Goal: Transaction & Acquisition: Purchase product/service

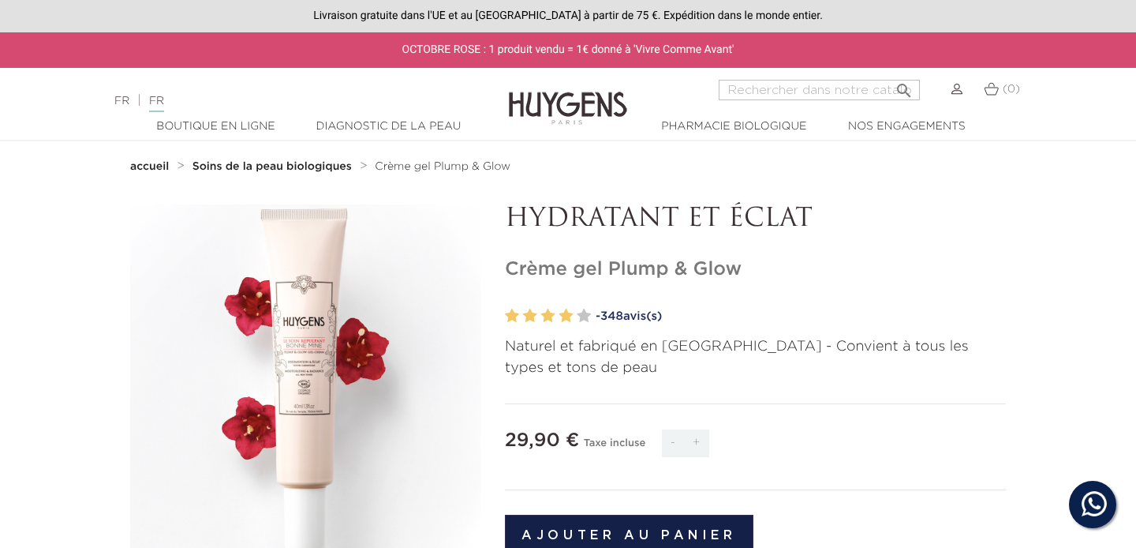
click at [958, 93] on img at bounding box center [957, 89] width 11 height 11
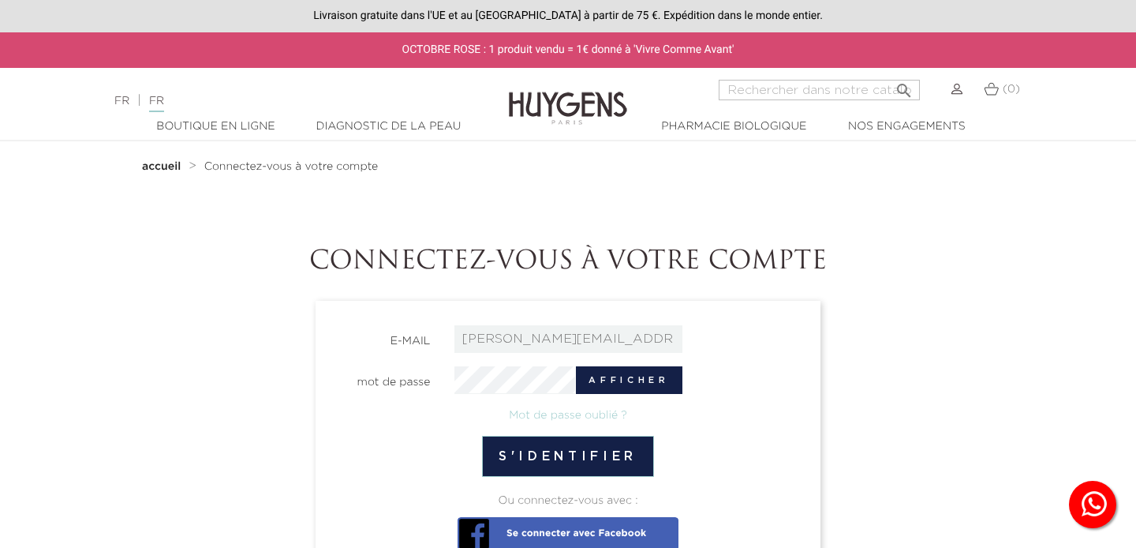
type input "elisa.legros@yahoo.com"
click at [532, 450] on button "s'identifier" at bounding box center [568, 456] width 172 height 41
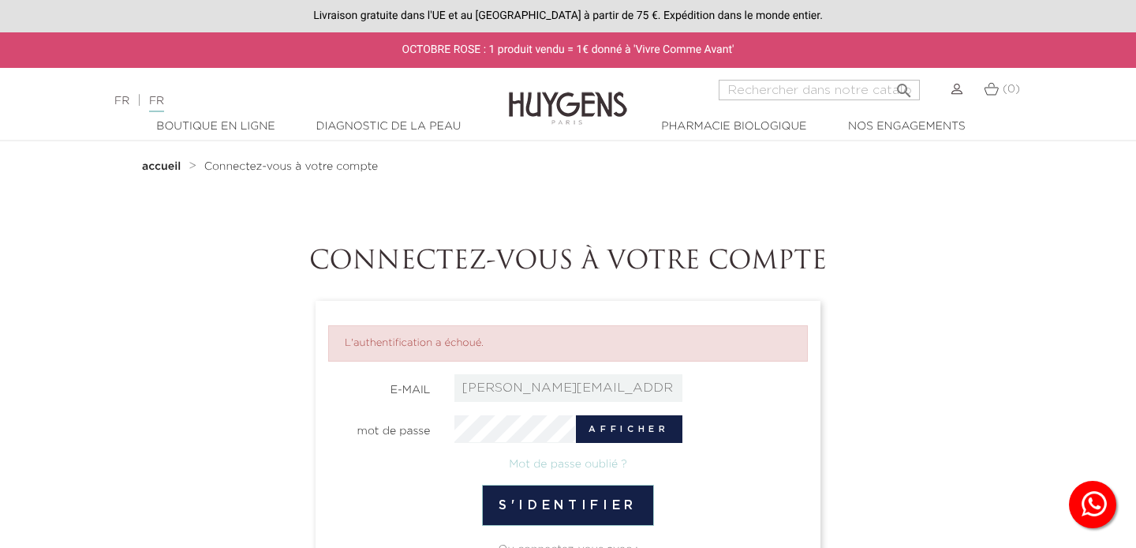
click at [957, 90] on img at bounding box center [957, 89] width 11 height 11
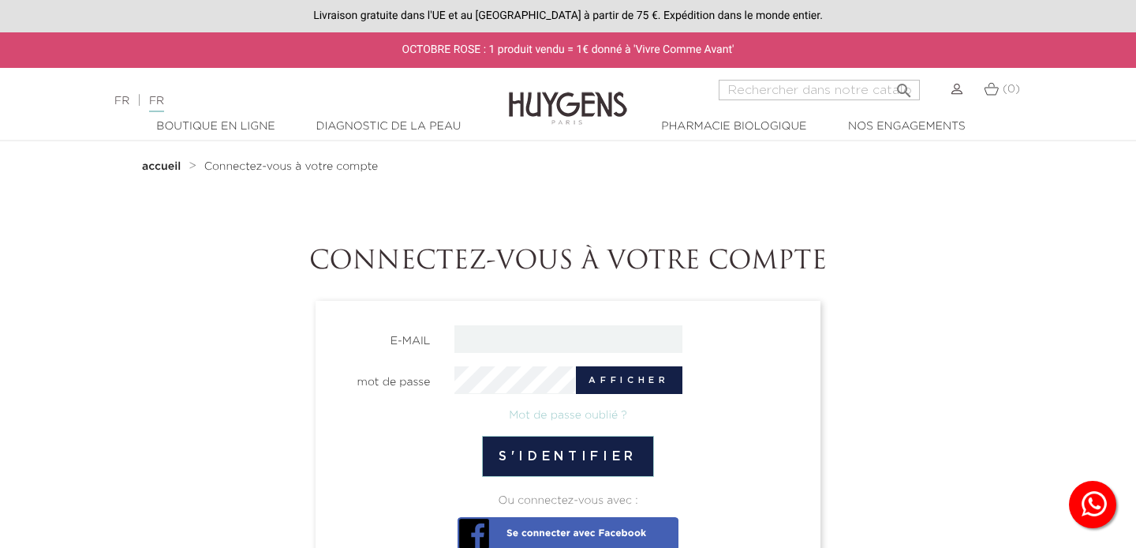
click at [164, 161] on link "accueil" at bounding box center [163, 166] width 43 height 13
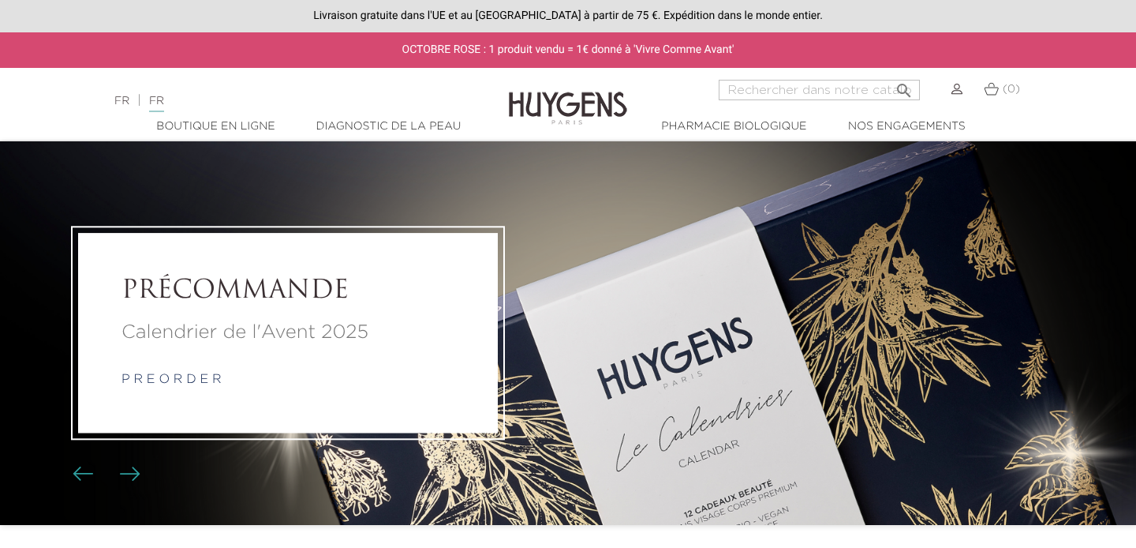
click at [954, 90] on img at bounding box center [957, 89] width 11 height 11
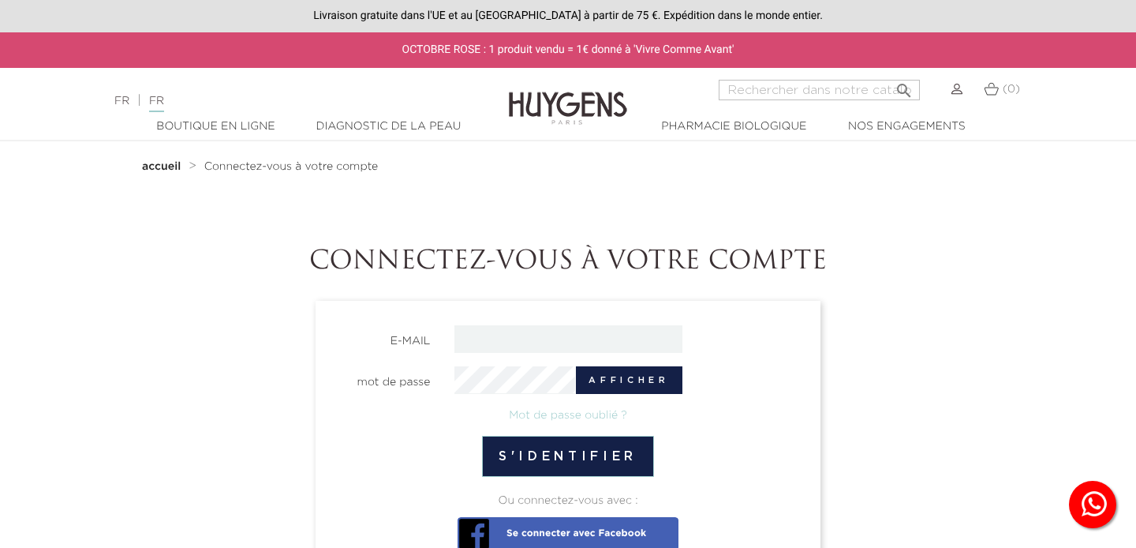
click at [958, 91] on img at bounding box center [957, 89] width 11 height 11
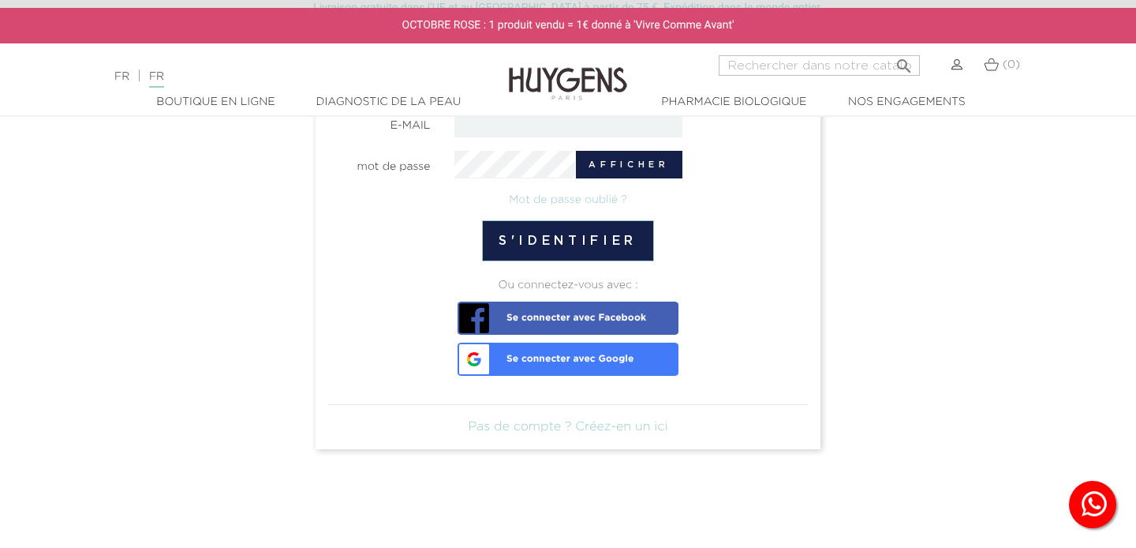
scroll to position [216, 0]
click at [609, 426] on link "Pas de compte ? Créez-en un ici" at bounding box center [569, 426] width 200 height 13
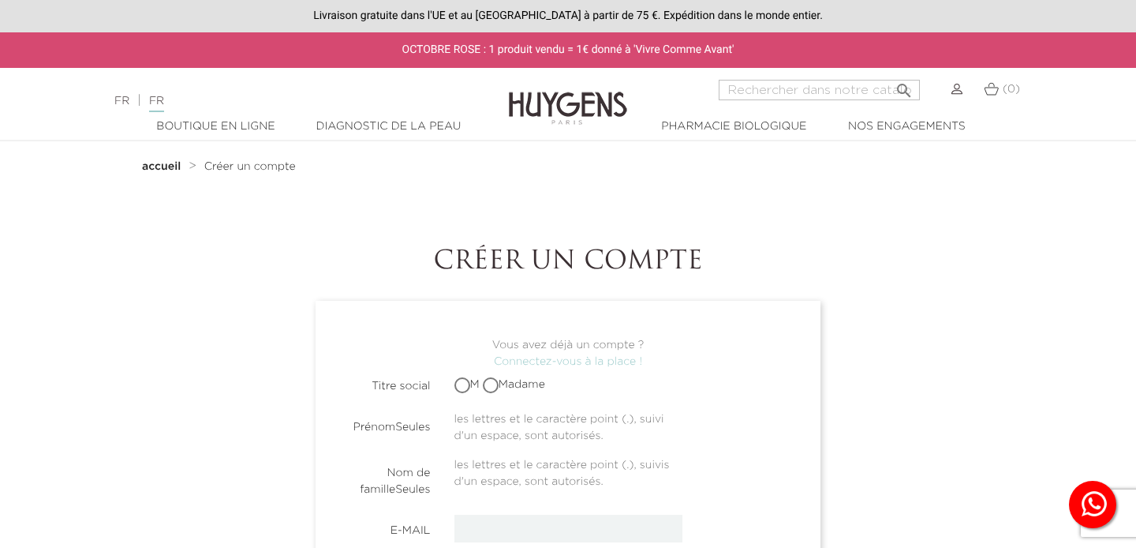
click at [494, 383] on input "Madame" at bounding box center [492, 385] width 10 height 10
radio input "true"
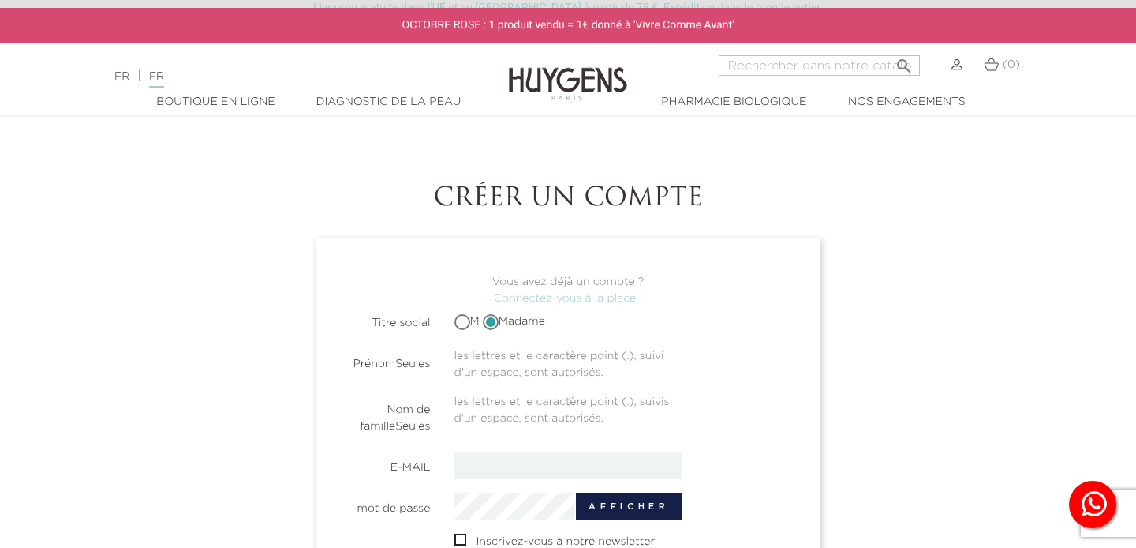
scroll to position [76, 0]
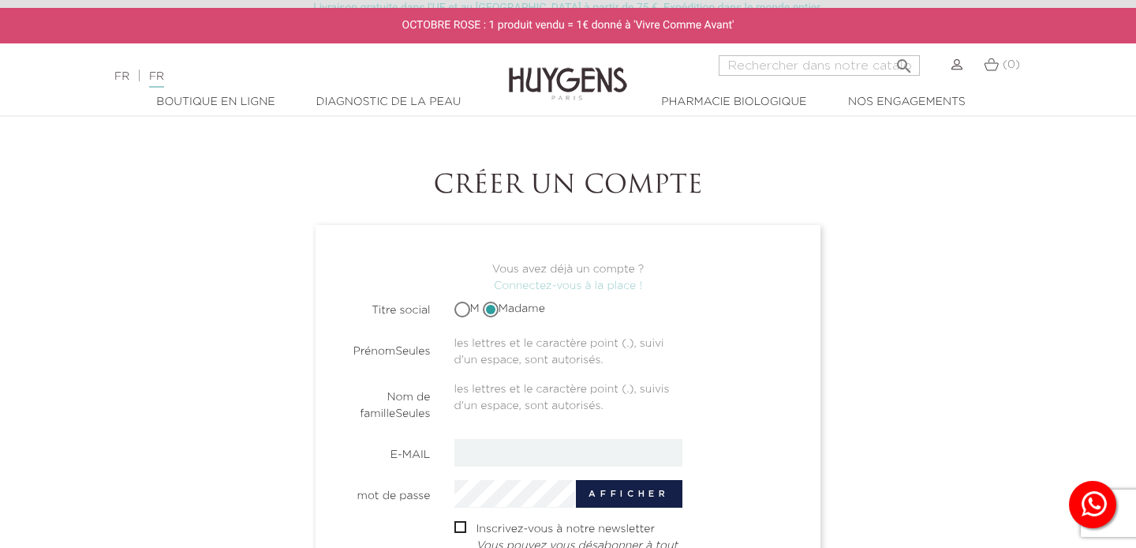
click at [466, 352] on span "les lettres et le caractère point (.), suivi d'un espace, sont autorisés." at bounding box center [559, 348] width 210 height 34
click at [468, 343] on span "les lettres et le caractère point (.), suivi d'un espace, sont autorisés." at bounding box center [559, 348] width 210 height 34
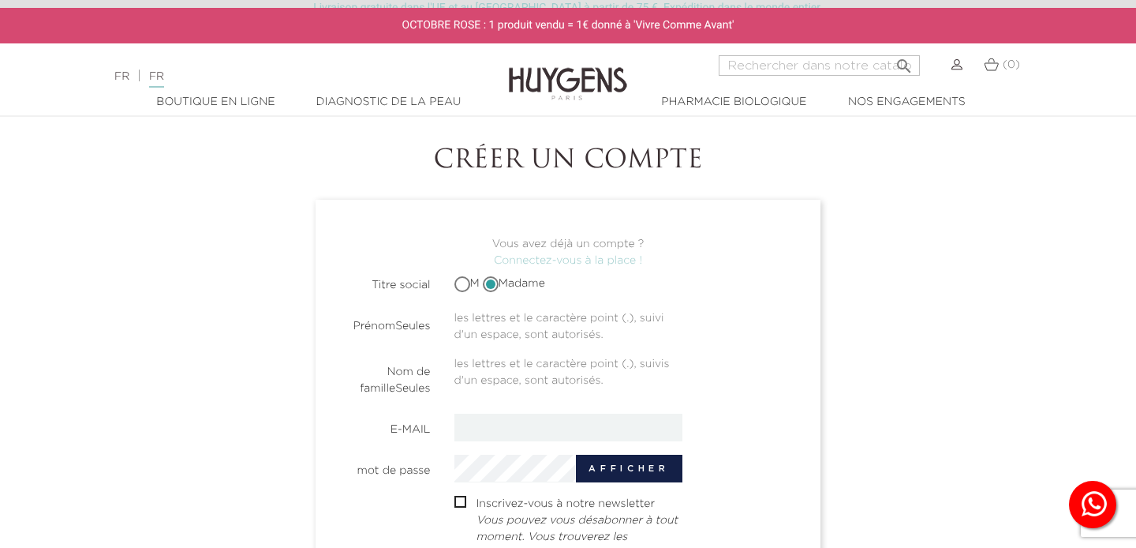
scroll to position [99, 0]
click at [419, 374] on label "Nom de familleSeules" at bounding box center [379, 378] width 126 height 41
click at [385, 327] on label "PrénomSeules" at bounding box center [379, 324] width 126 height 24
click at [570, 282] on div "M Madame" at bounding box center [569, 284] width 252 height 27
click at [579, 286] on div "M Madame" at bounding box center [569, 284] width 252 height 27
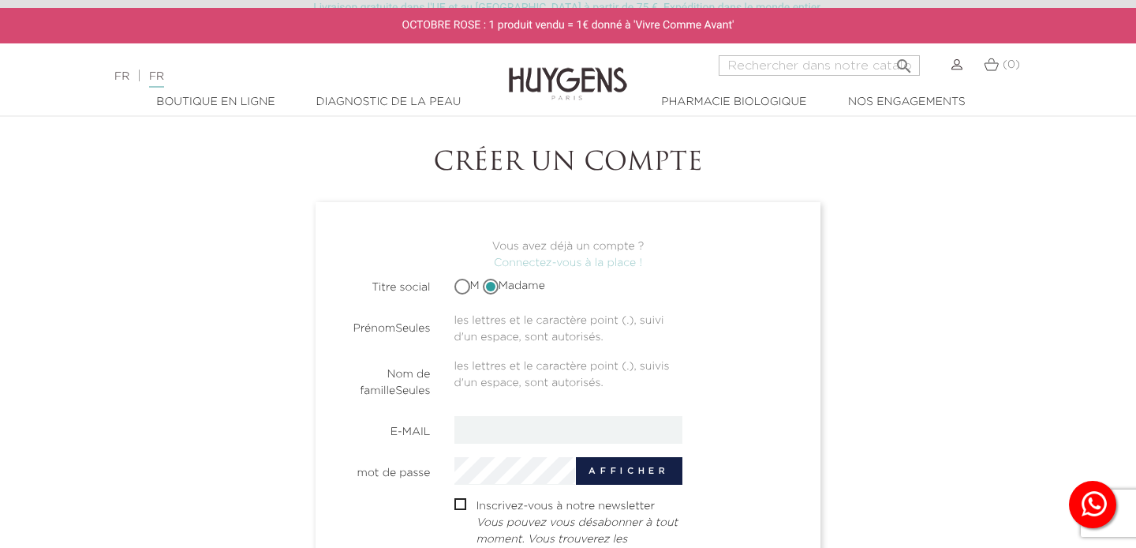
click at [598, 160] on h1 "Créer un compte" at bounding box center [568, 163] width 876 height 30
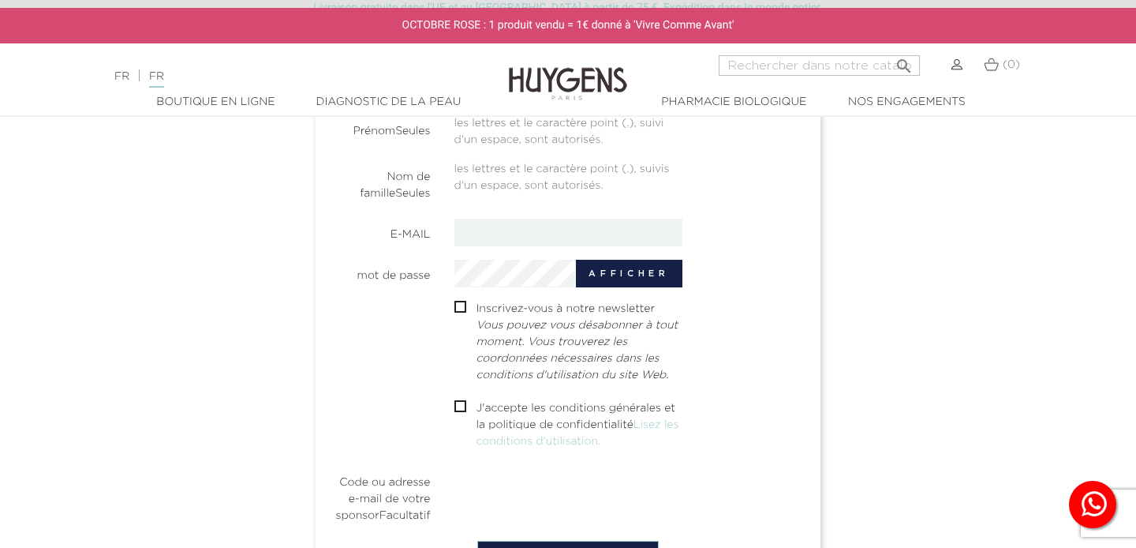
scroll to position [294, 0]
click at [481, 232] on input "email" at bounding box center [568, 235] width 228 height 28
type input "[PERSON_NAME][EMAIL_ADDRESS][DOMAIN_NAME]"
click at [459, 408] on input "checkbox" at bounding box center [459, 411] width 10 height 10
checkbox input "true"
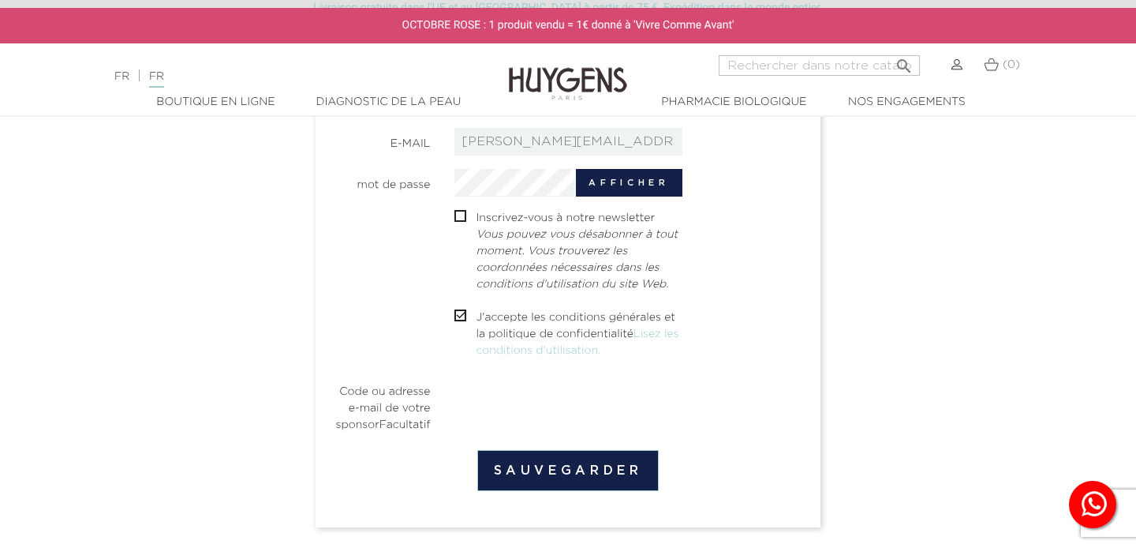
scroll to position [397, 0]
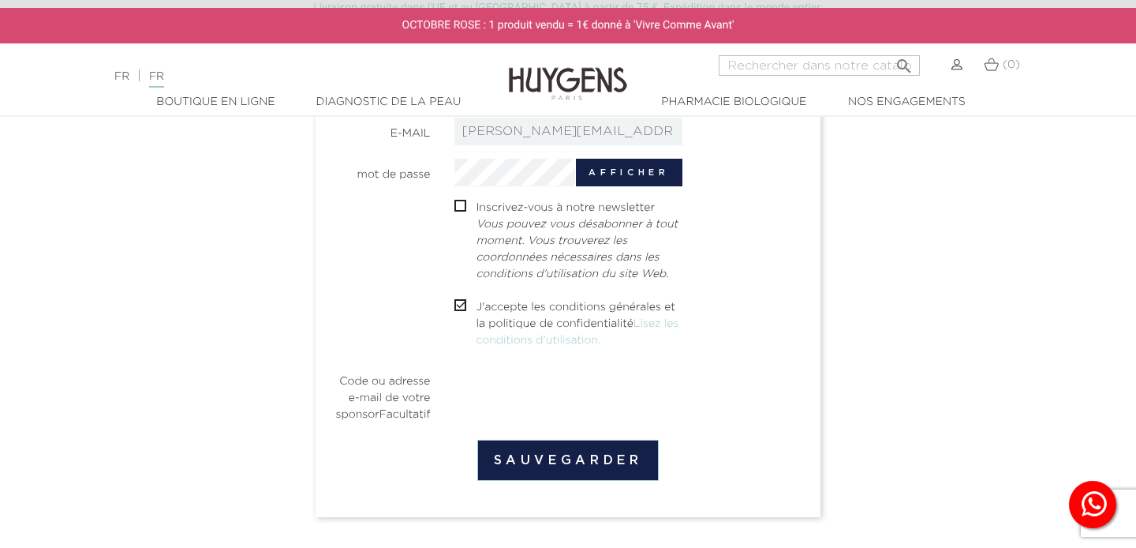
click at [522, 462] on button "sauvegarder" at bounding box center [568, 459] width 182 height 41
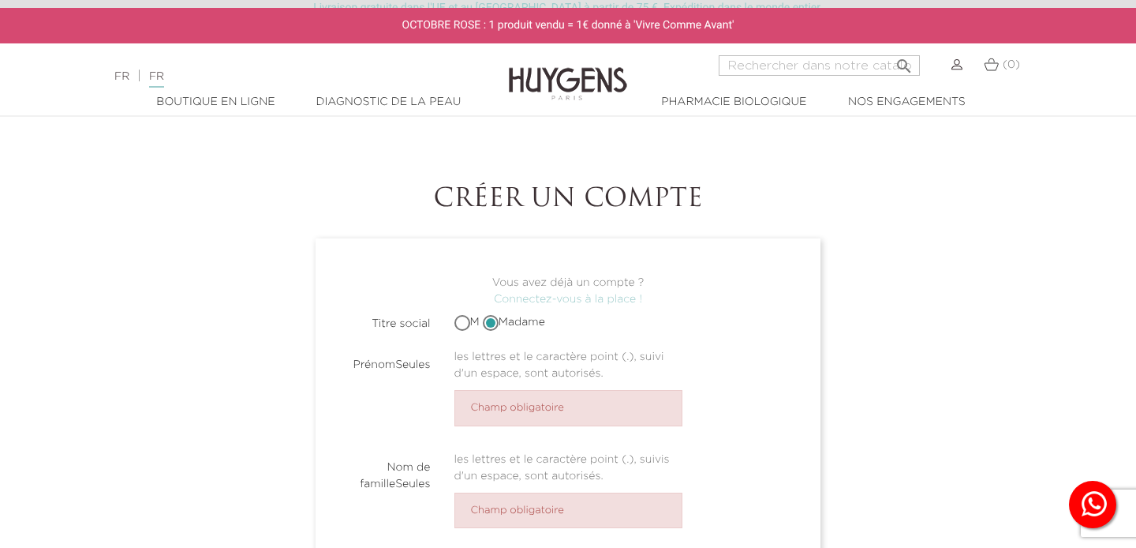
scroll to position [62, 0]
click at [473, 406] on li "Champ obligatoire" at bounding box center [568, 408] width 228 height 36
click at [518, 404] on li "Champ obligatoire" at bounding box center [568, 408] width 228 height 36
click at [584, 404] on li "Champ obligatoire" at bounding box center [568, 408] width 228 height 36
click at [465, 323] on input "M" at bounding box center [463, 322] width 10 height 10
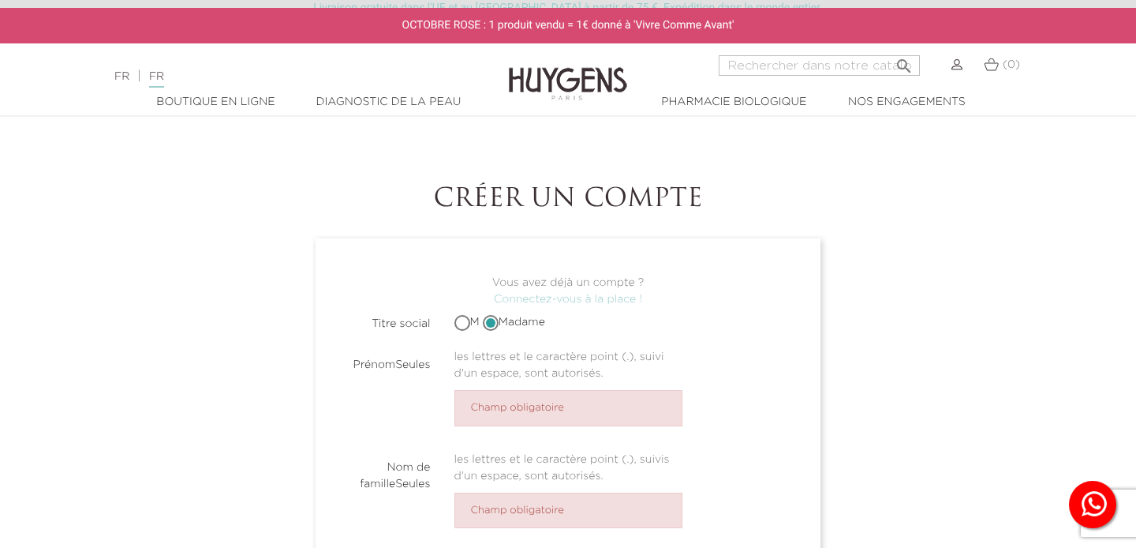
radio input "true"
click at [488, 323] on input "Madame" at bounding box center [492, 322] width 10 height 10
radio input "true"
click at [585, 299] on link "Connectez-vous à la place !" at bounding box center [568, 299] width 148 height 11
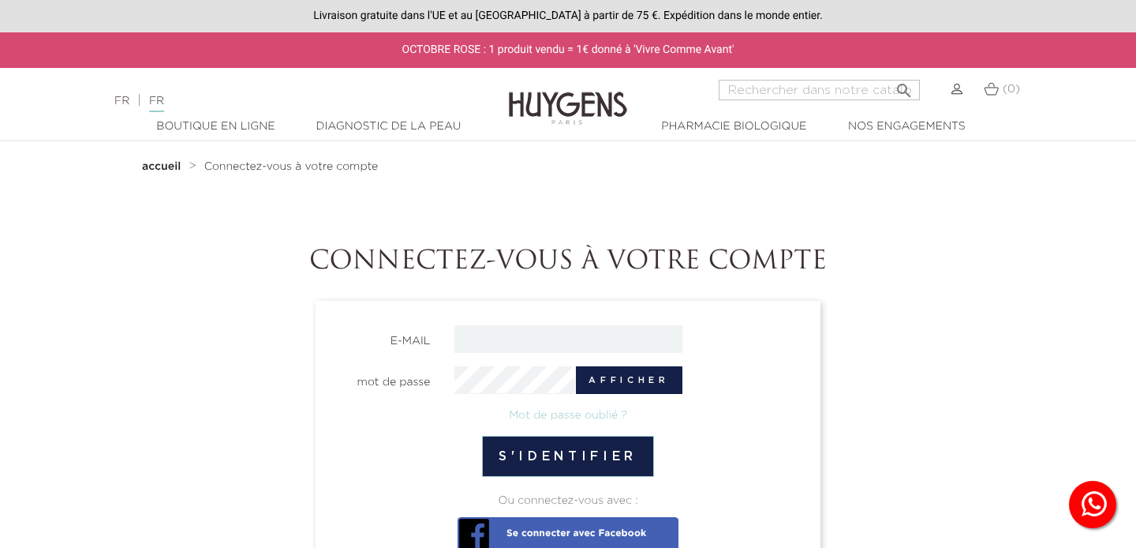
type input "[PERSON_NAME][EMAIL_ADDRESS][DOMAIN_NAME]"
click at [578, 453] on button "s'identifier" at bounding box center [568, 456] width 172 height 41
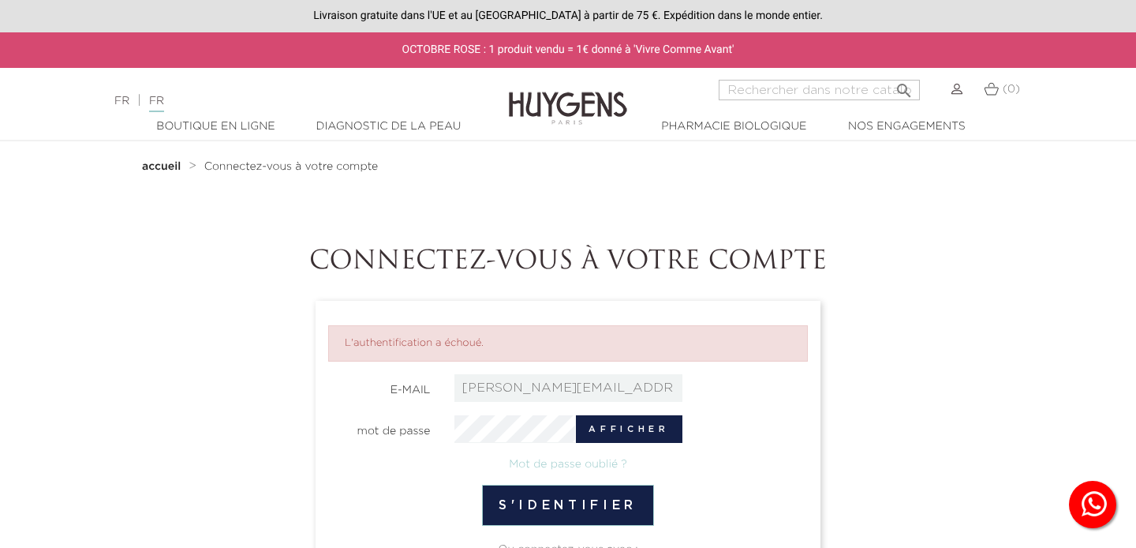
click at [955, 94] on img at bounding box center [957, 89] width 11 height 11
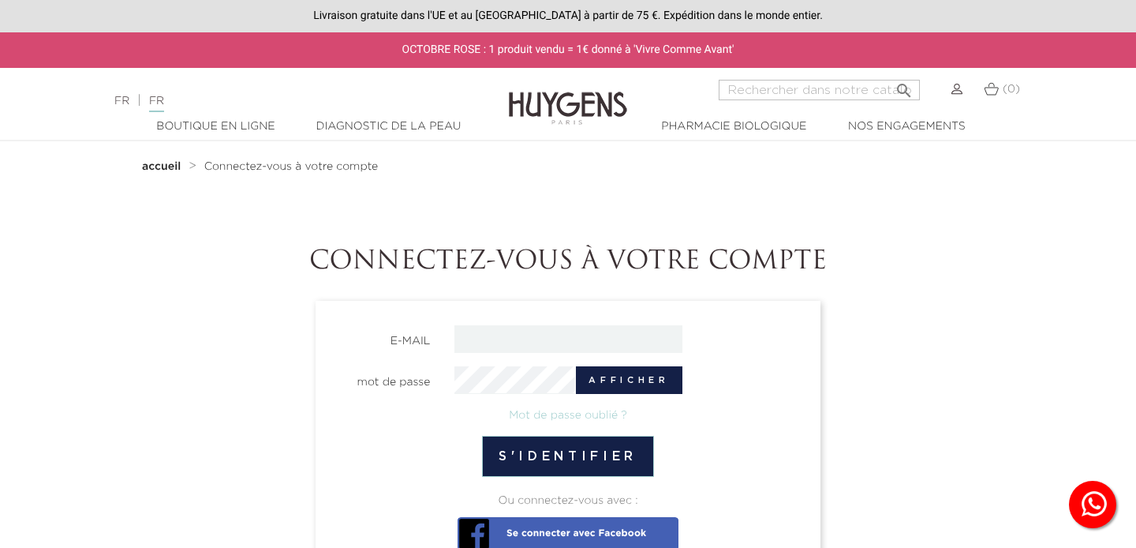
click at [955, 90] on img at bounding box center [957, 89] width 11 height 11
click at [989, 90] on img at bounding box center [991, 88] width 15 height 13
click at [988, 92] on img at bounding box center [991, 88] width 15 height 13
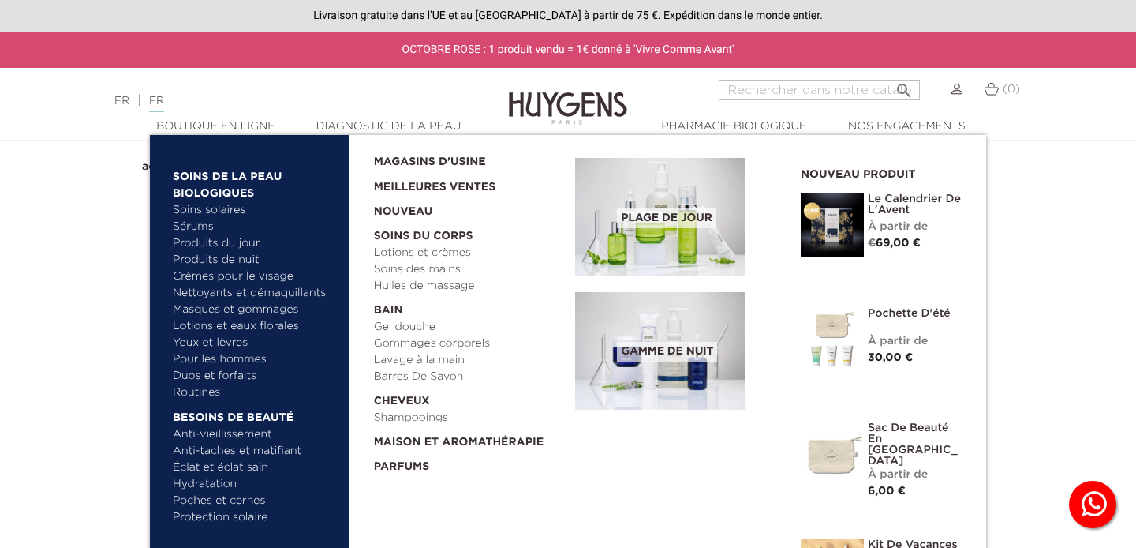
click at [222, 125] on link "  BOUTIQUE EN LIGNE" at bounding box center [215, 126] width 158 height 17
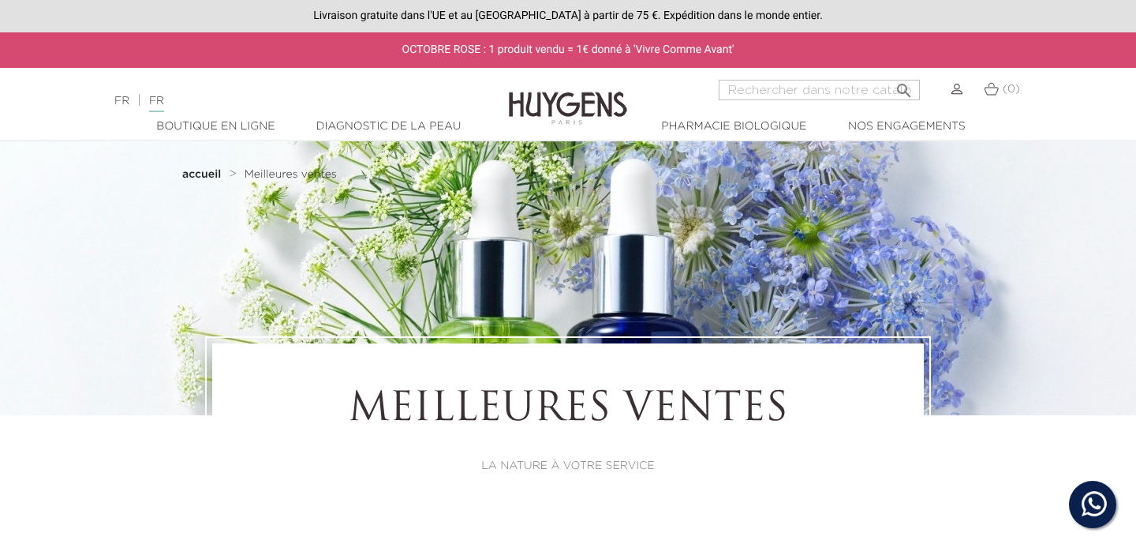
click at [753, 96] on input "RECHERCHE" at bounding box center [819, 90] width 201 height 21
type input "soin repulpant bonne mine"
click at [904, 86] on icon "" at bounding box center [904, 86] width 19 height 19
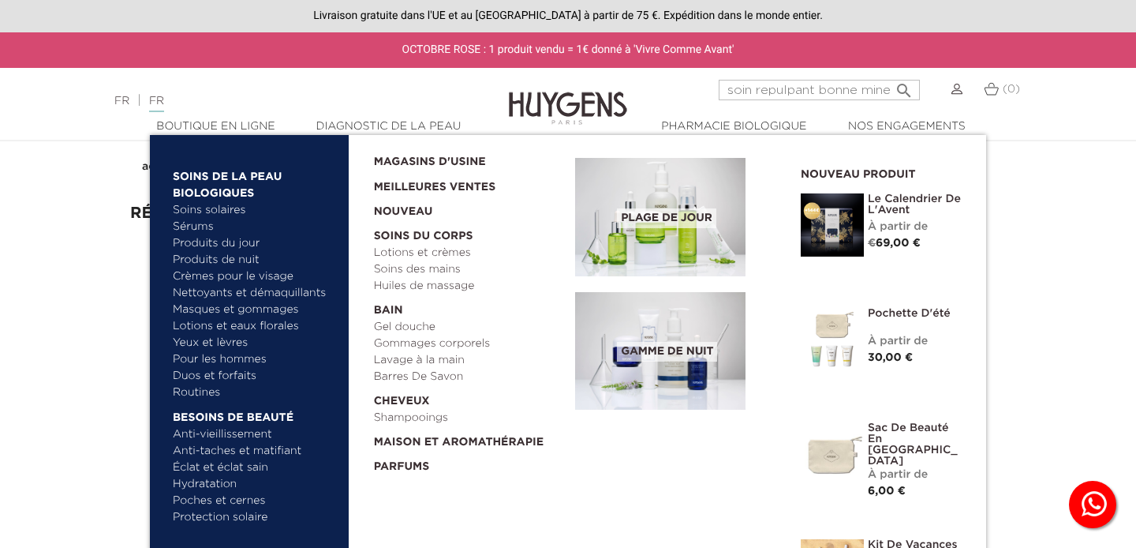
click at [229, 130] on link "  BOUTIQUE EN LIGNE" at bounding box center [215, 126] width 158 height 17
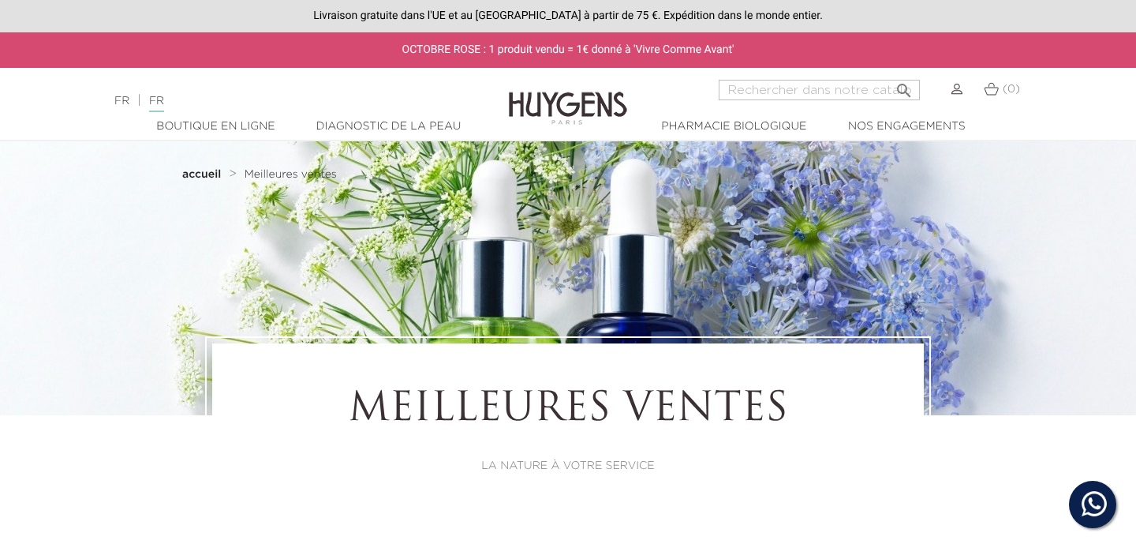
click at [222, 125] on link "  BOUTIQUE EN LIGNE" at bounding box center [215, 126] width 158 height 17
click at [202, 178] on strong "accueil" at bounding box center [201, 174] width 39 height 11
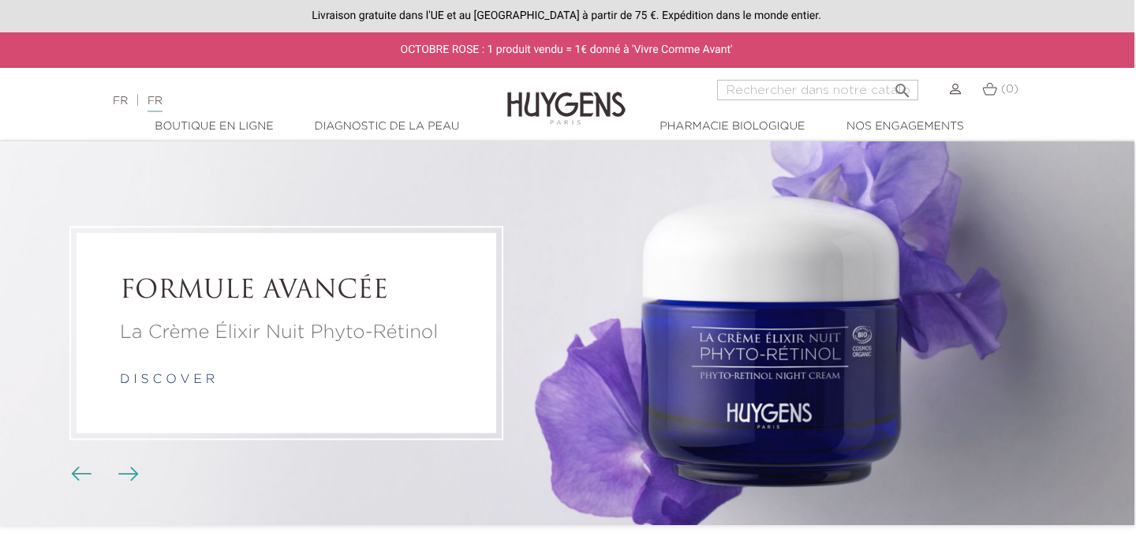
scroll to position [0, 2]
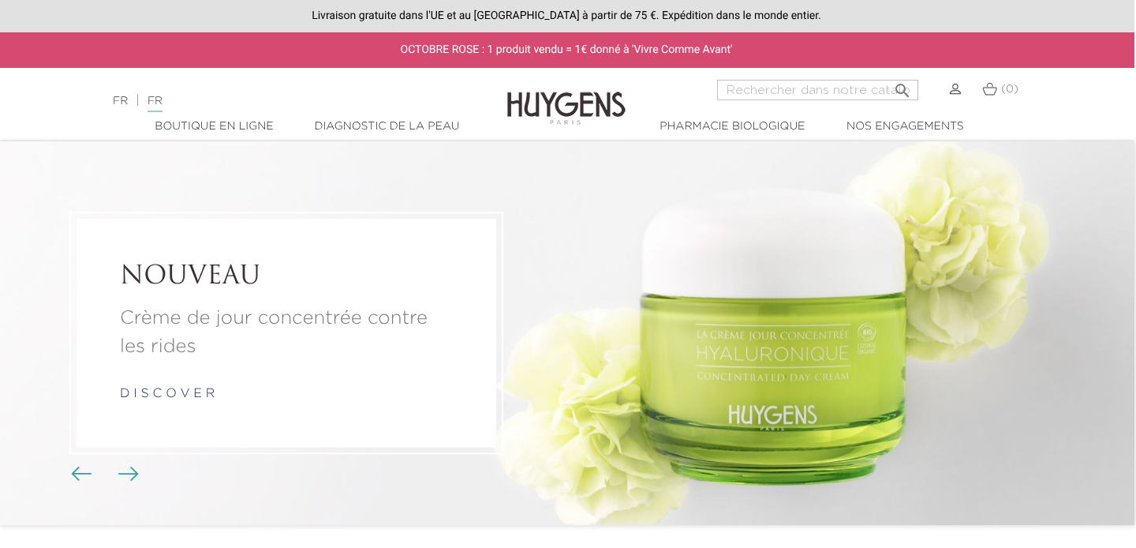
click at [990, 94] on img at bounding box center [989, 88] width 15 height 13
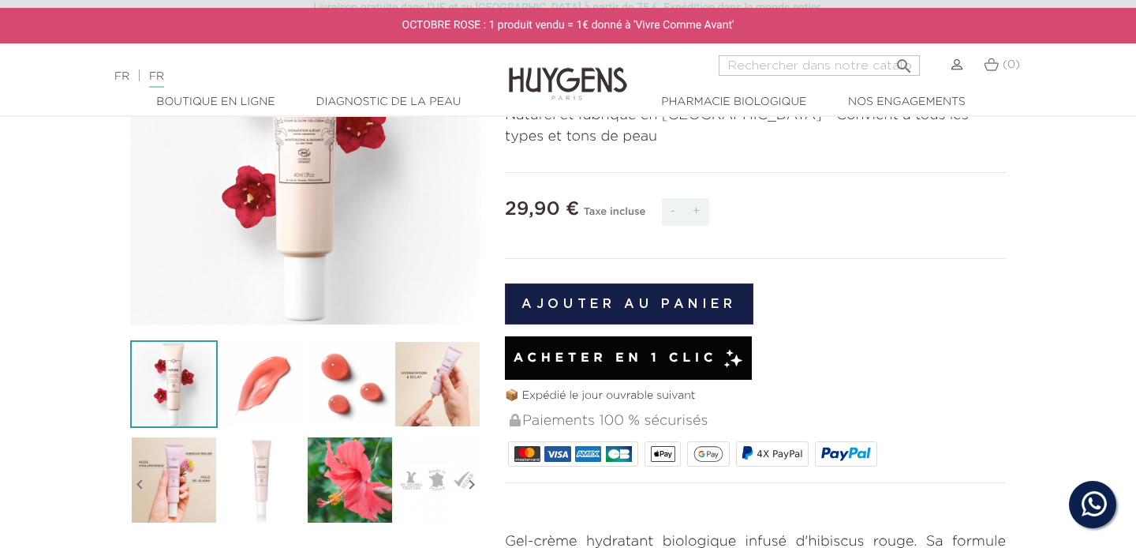
scroll to position [234, 0]
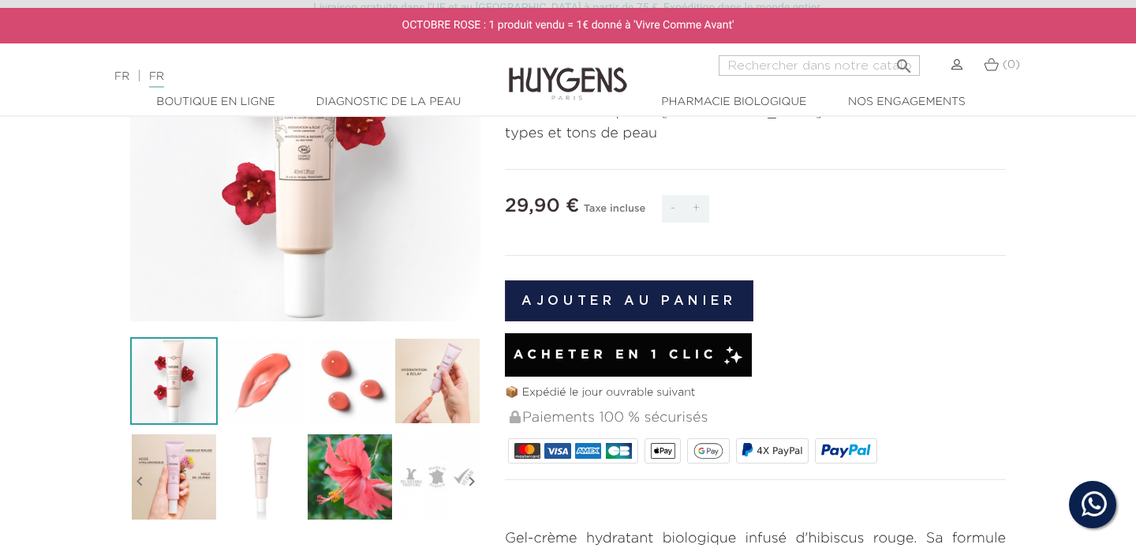
click at [617, 301] on button "ajouter au panier" at bounding box center [629, 300] width 249 height 41
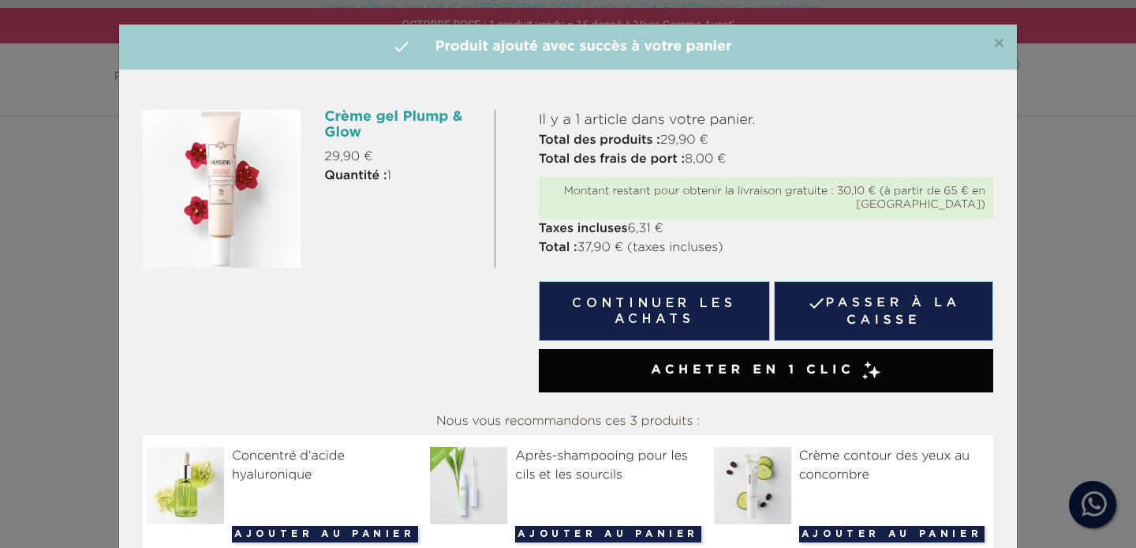
click at [847, 312] on link " PASSER À LA CAISSE" at bounding box center [883, 311] width 219 height 60
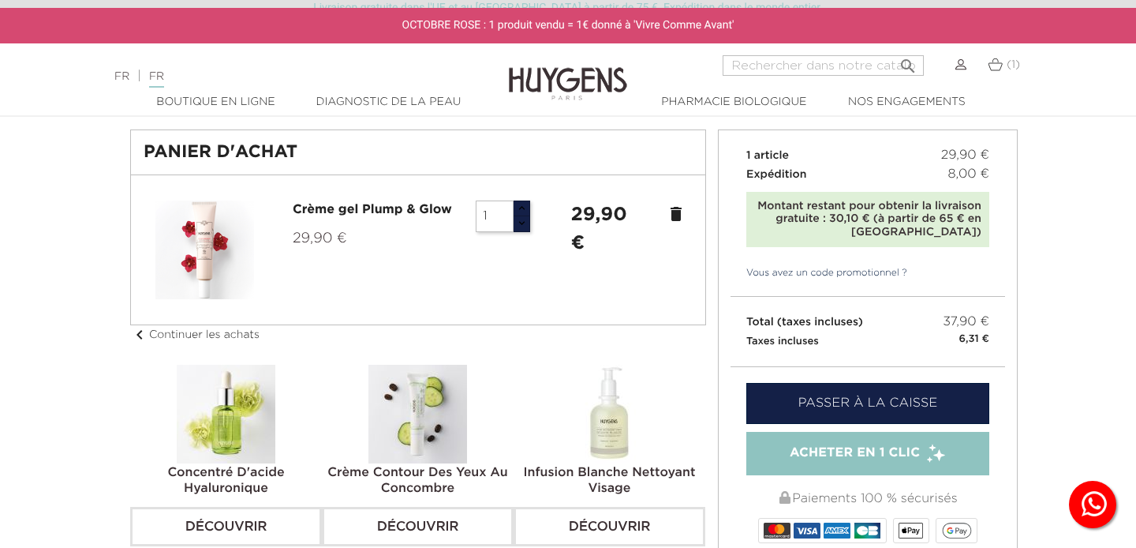
scroll to position [69, 0]
click at [804, 400] on link "PASSER À LA CAISSE" at bounding box center [867, 403] width 243 height 41
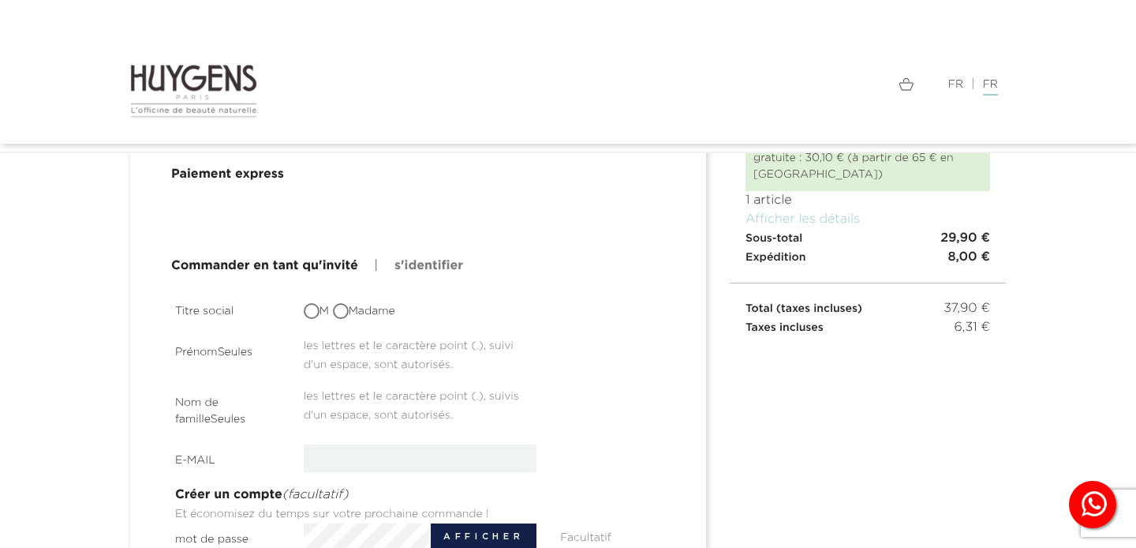
scroll to position [107, 0]
click at [341, 316] on input "Madame" at bounding box center [343, 313] width 16 height 16
radio input "true"
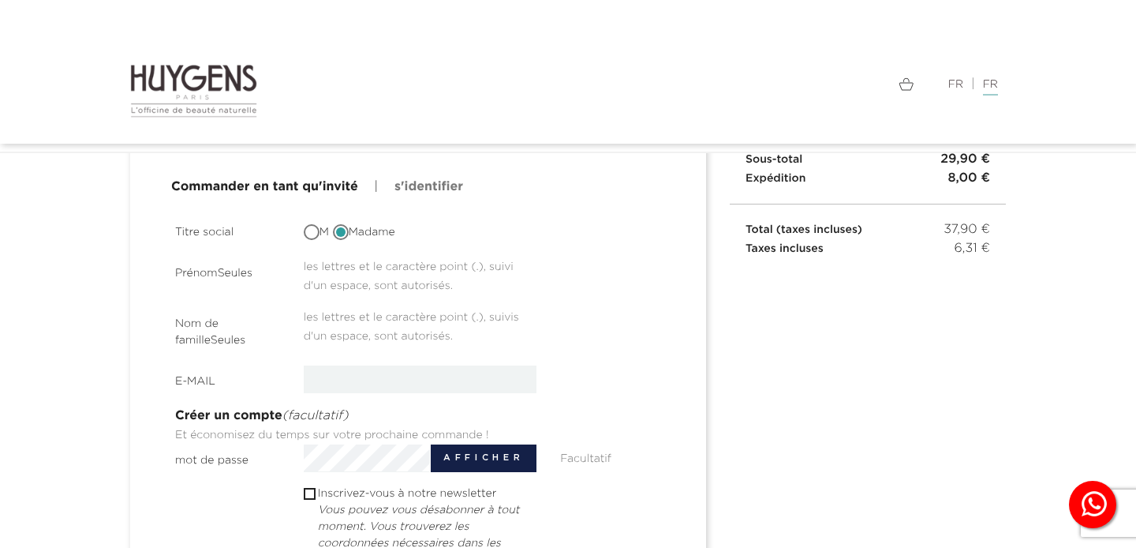
scroll to position [193, 0]
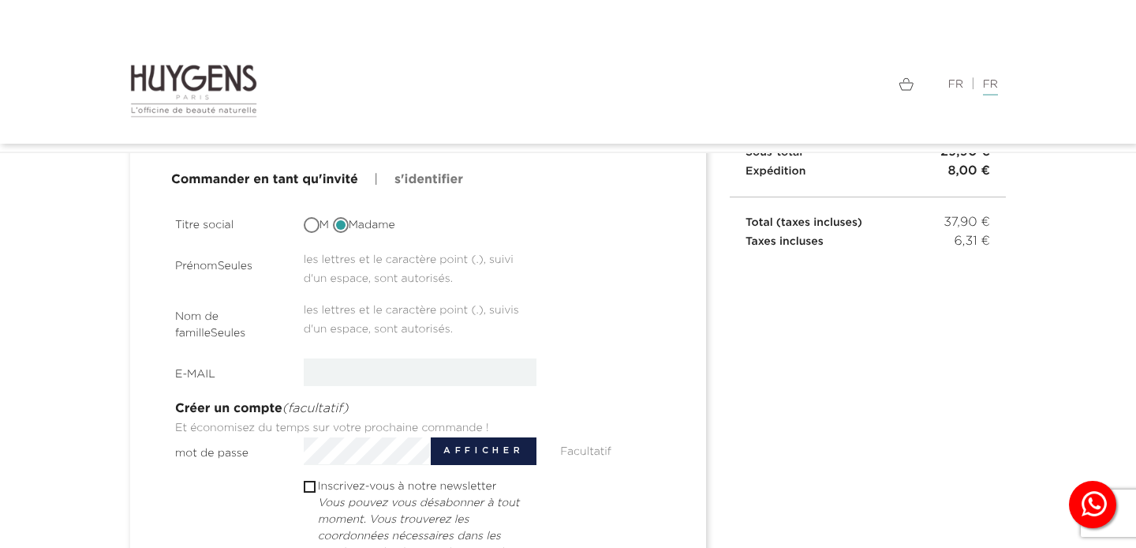
click at [335, 369] on input "email" at bounding box center [421, 372] width 234 height 28
click at [334, 372] on input "email" at bounding box center [421, 372] width 234 height 28
type input "[PERSON_NAME][EMAIL_ADDRESS][DOMAIN_NAME]"
click at [612, 391] on section "Titre social M Madame PrénomSeules les lettres et le caractère point (.), suivi…" at bounding box center [420, 457] width 490 height 496
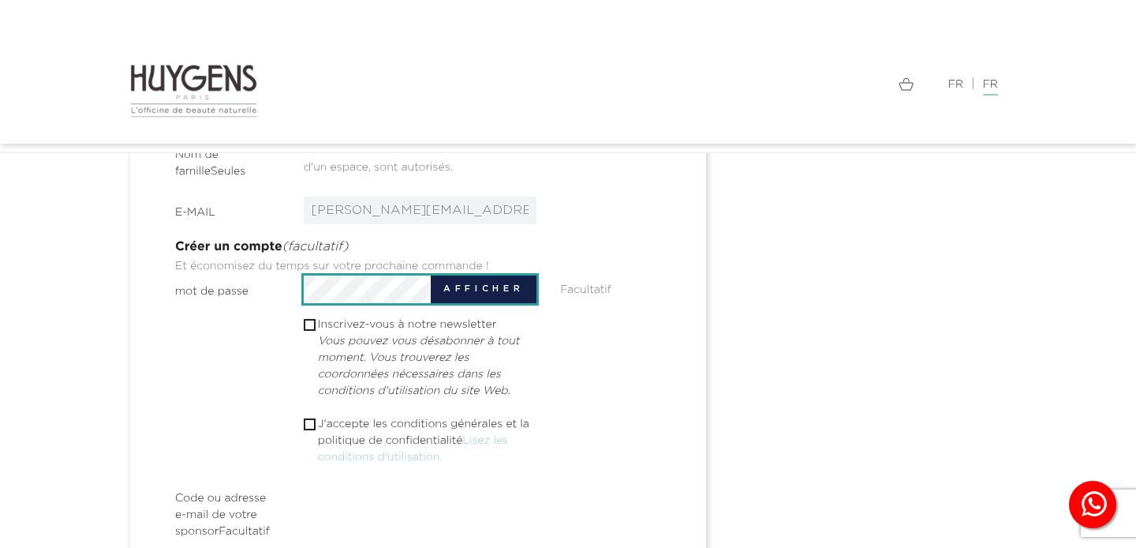
scroll to position [357, 0]
click at [309, 424] on input "checkbox" at bounding box center [309, 422] width 10 height 10
checkbox input "true"
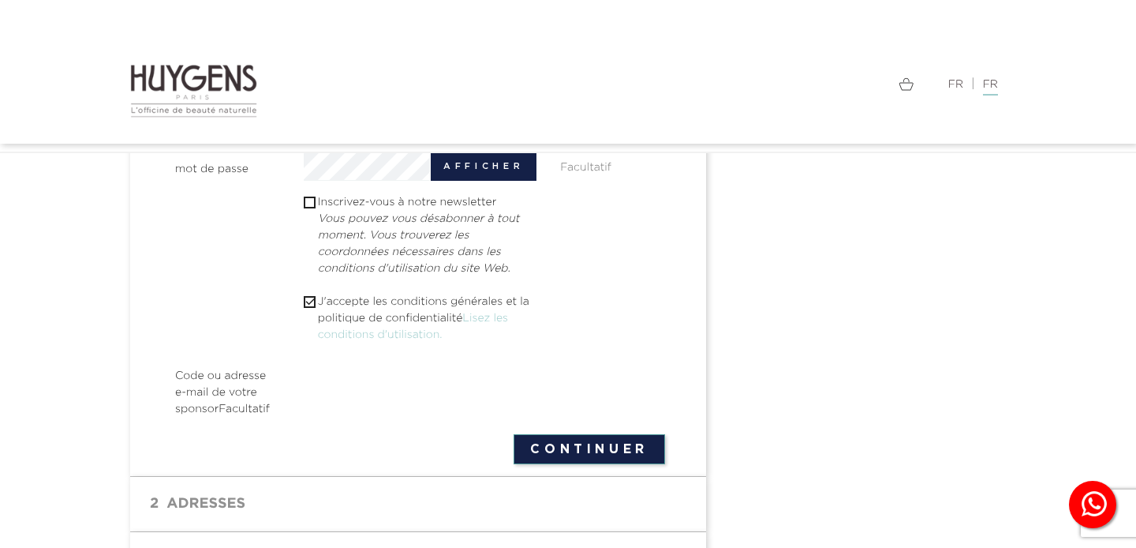
scroll to position [485, 0]
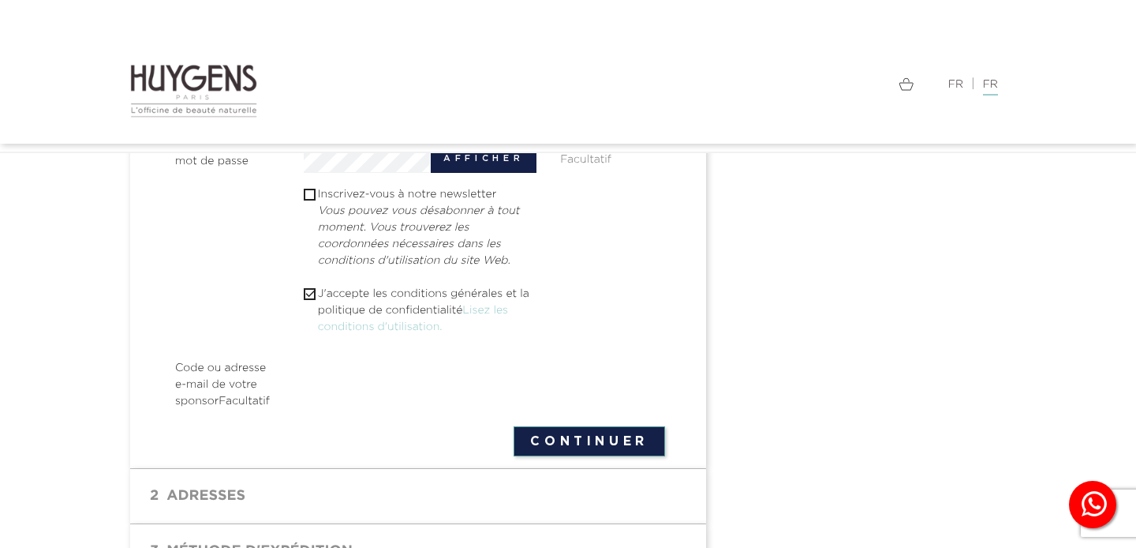
click at [618, 444] on button "Continuer" at bounding box center [589, 441] width 151 height 30
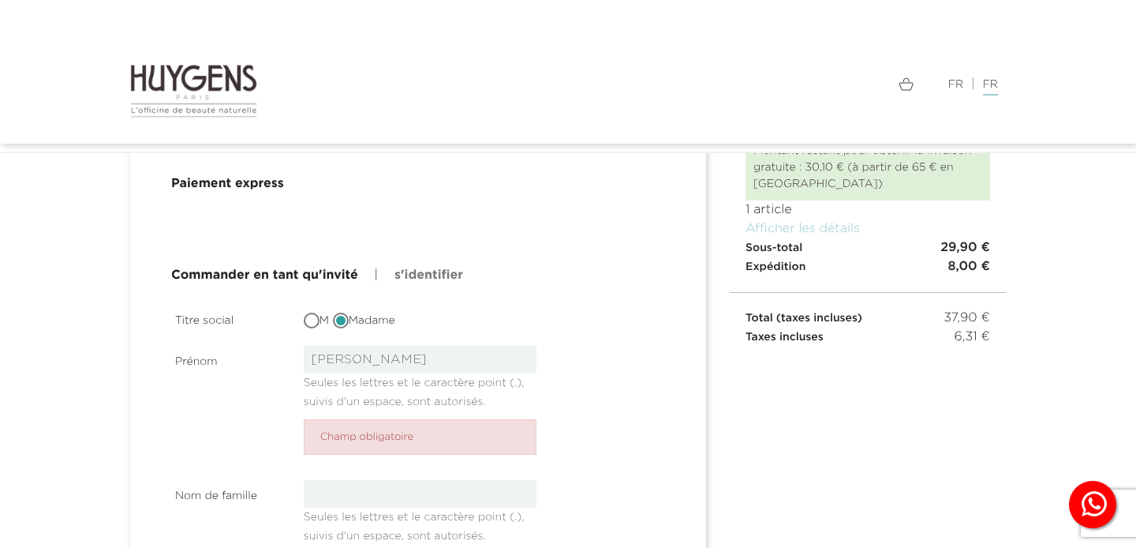
scroll to position [95, 0]
type input "[PERSON_NAME]"
click at [358, 441] on li "Champ obligatoire" at bounding box center [421, 439] width 234 height 36
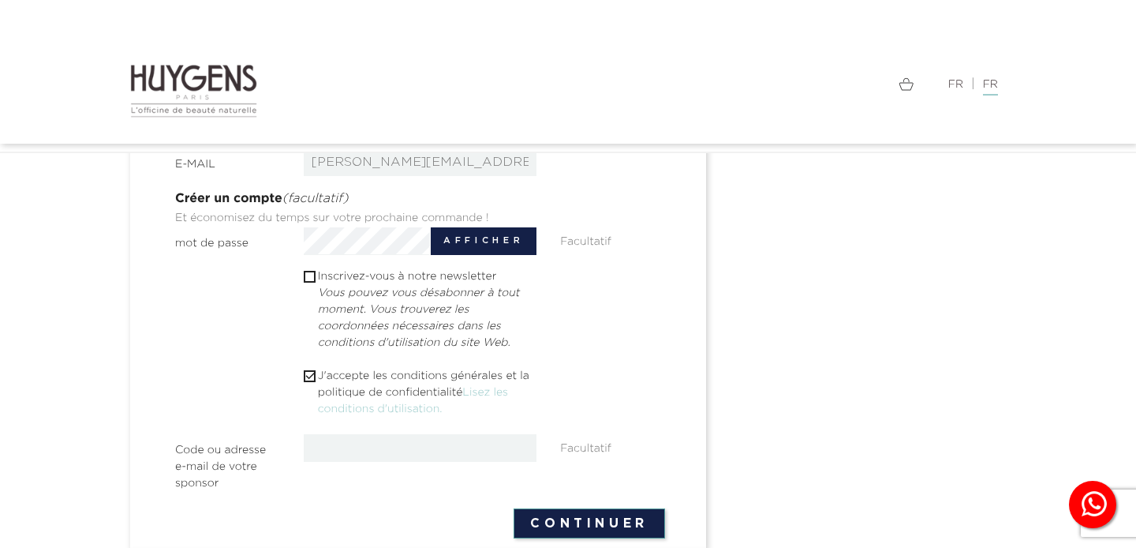
scroll to position [555, 0]
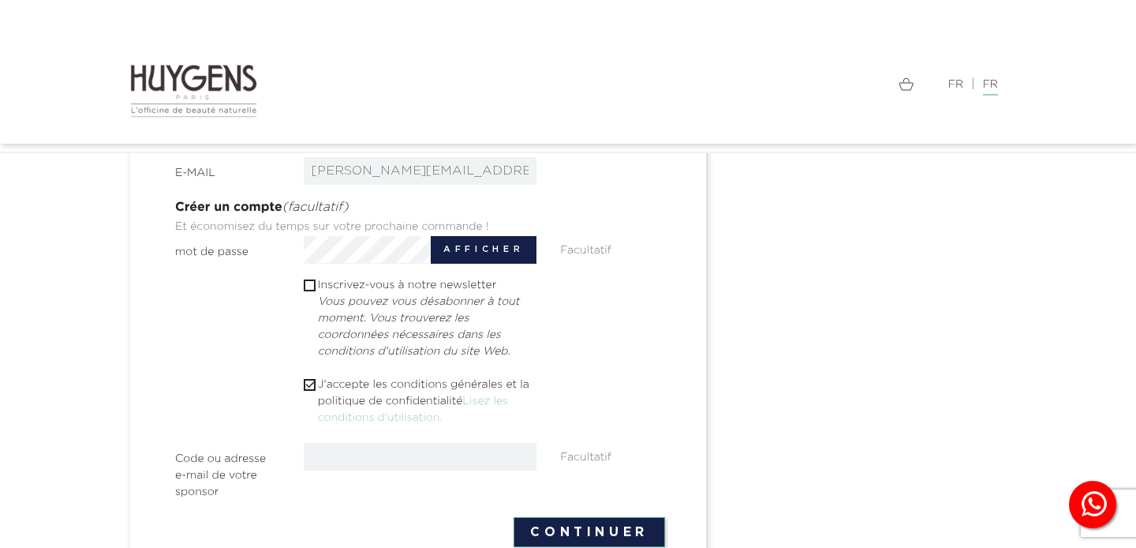
type input "LEGROS"
click at [566, 527] on button "Continuer" at bounding box center [589, 532] width 151 height 30
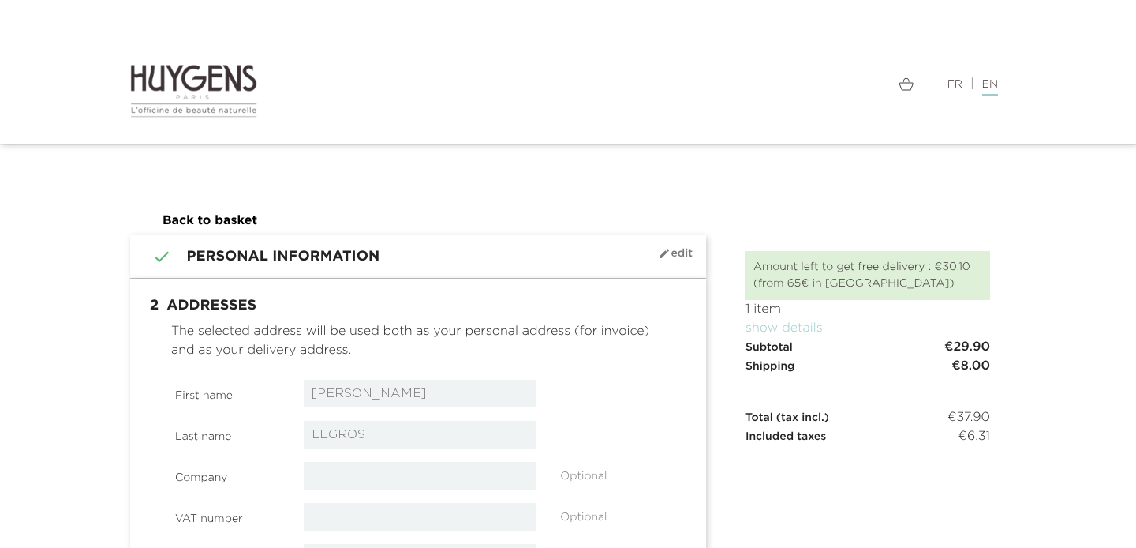
select select "8"
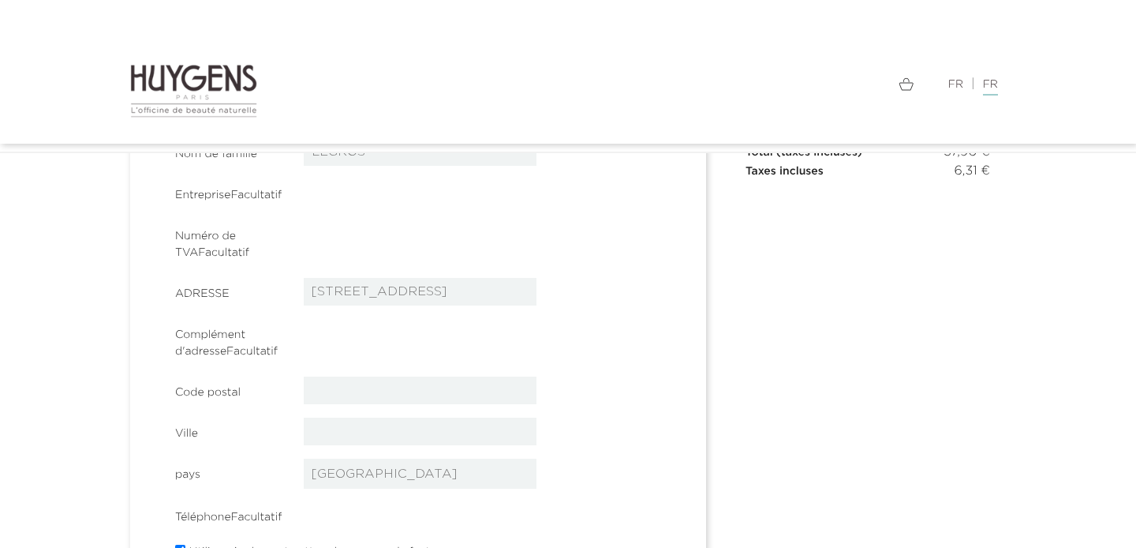
scroll to position [271, 0]
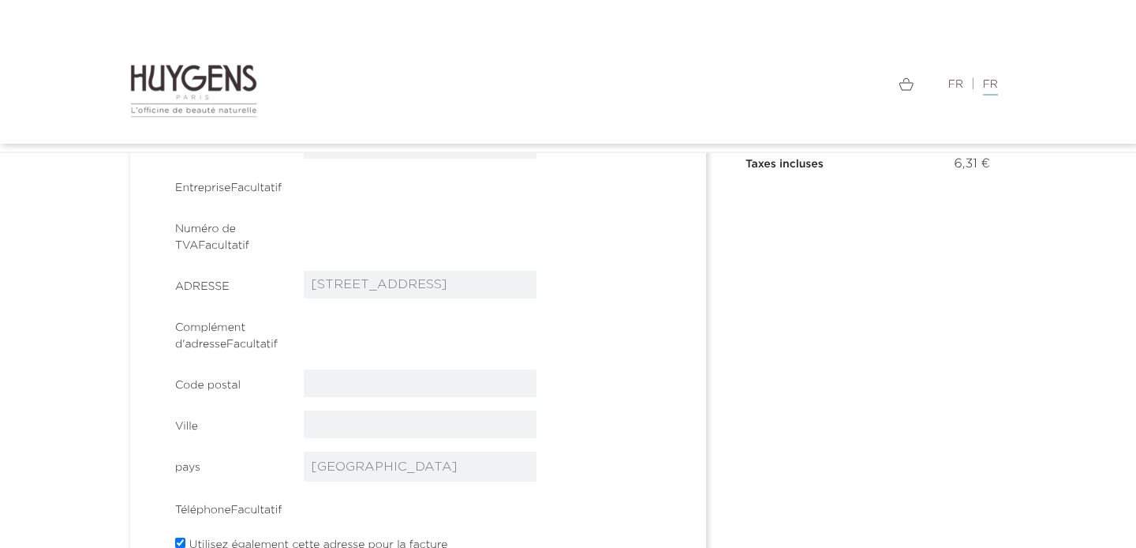
type input "[STREET_ADDRESS]"
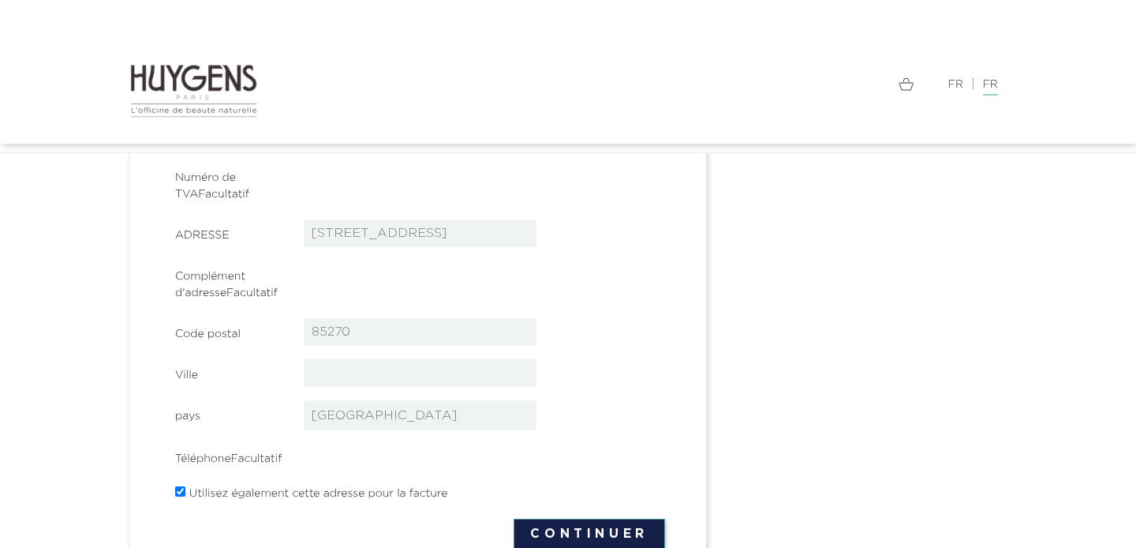
scroll to position [329, 0]
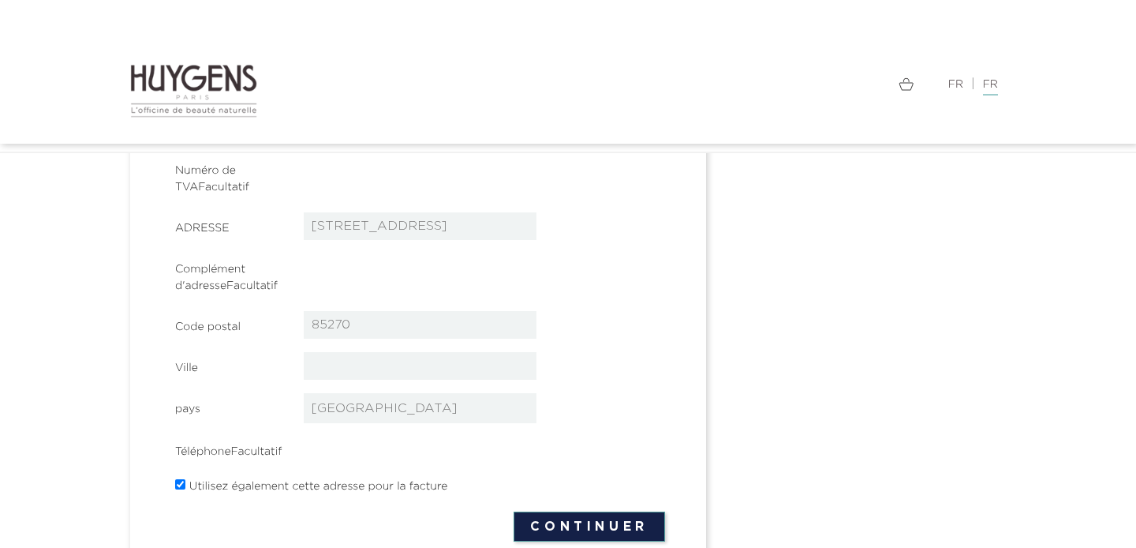
type input "85270"
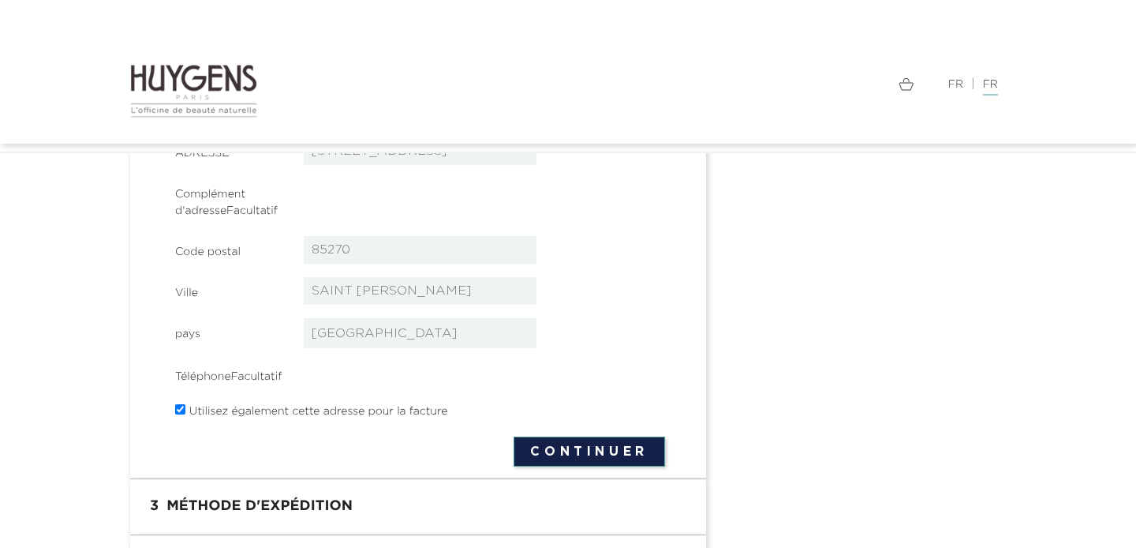
scroll to position [404, 0]
type input "SAINT HILAIRE DE RIEZ"
click at [568, 443] on button "Continuer" at bounding box center [589, 451] width 151 height 30
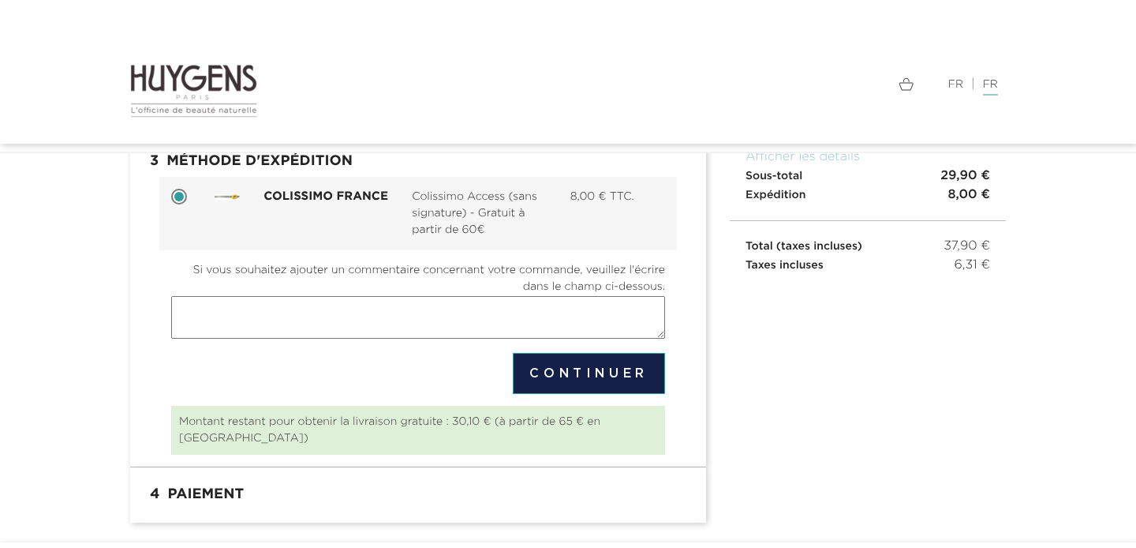
scroll to position [165, 0]
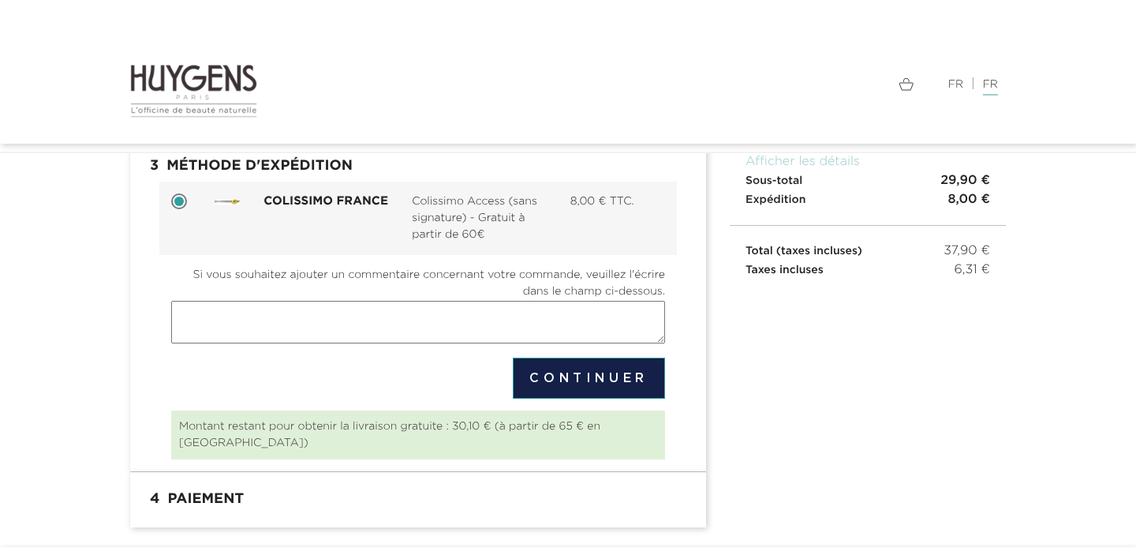
click at [608, 380] on button "Continuer" at bounding box center [589, 377] width 152 height 41
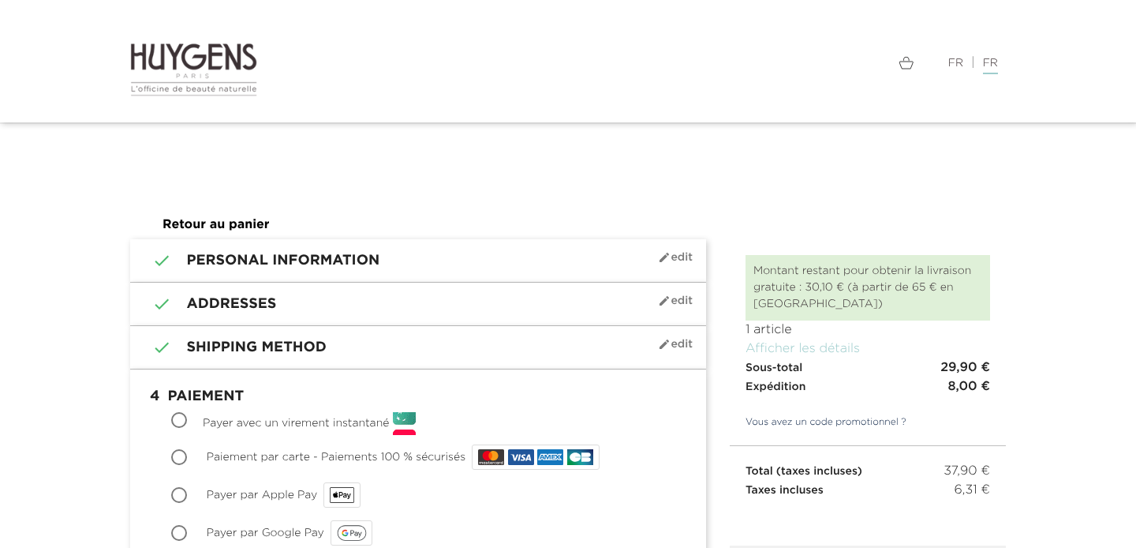
scroll to position [25, 0]
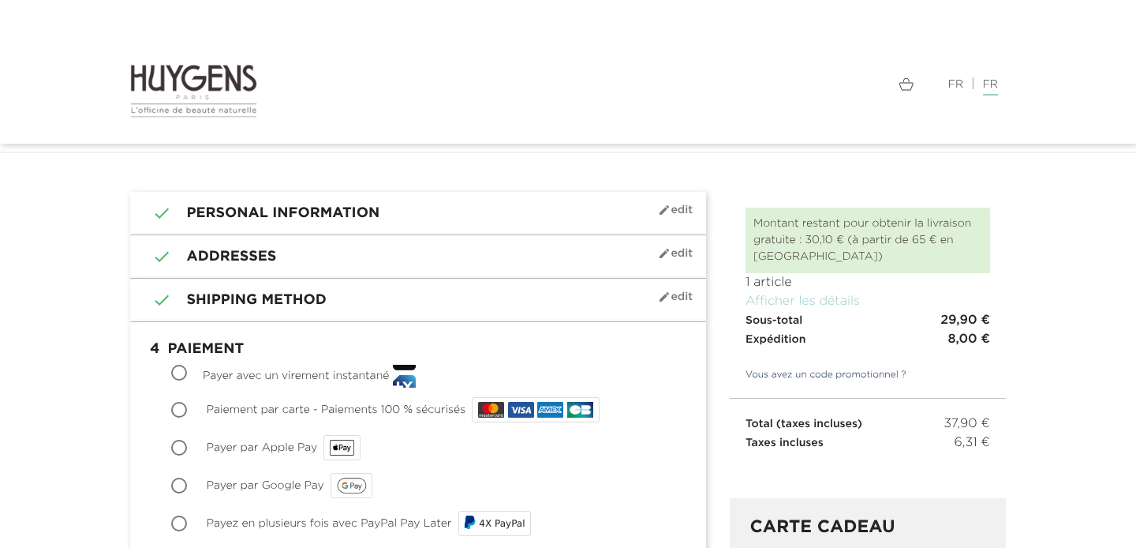
click at [180, 406] on input "Paiement par carte - Paiements 100 % sécurisés" at bounding box center [181, 411] width 16 height 16
radio input "true"
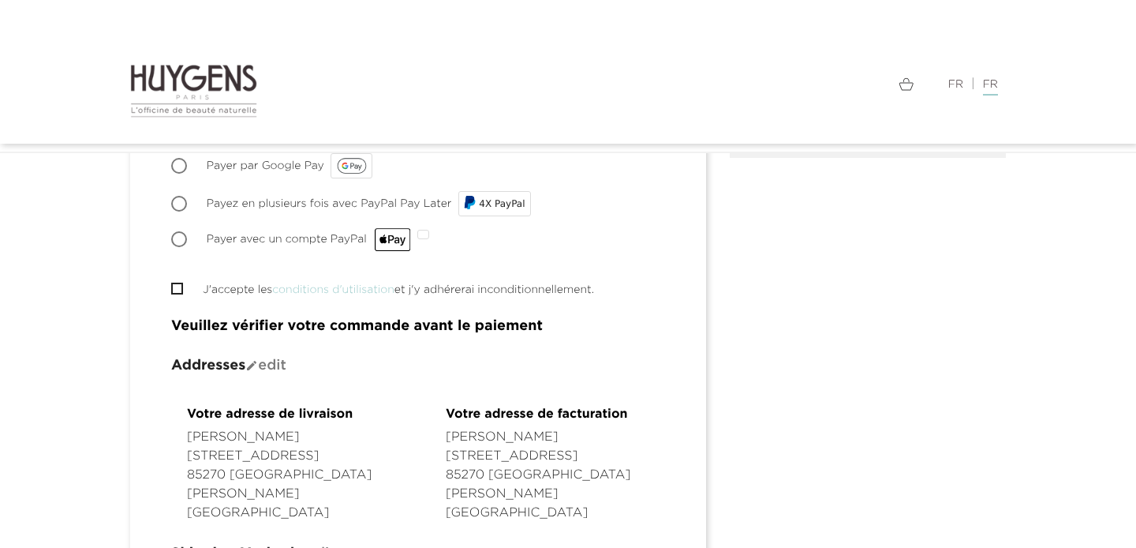
scroll to position [563, 0]
click at [175, 286] on input "J'accepte les conditions d'utilisation et j'y adhérerai inconditionnellement." at bounding box center [176, 290] width 10 height 10
checkbox input "true"
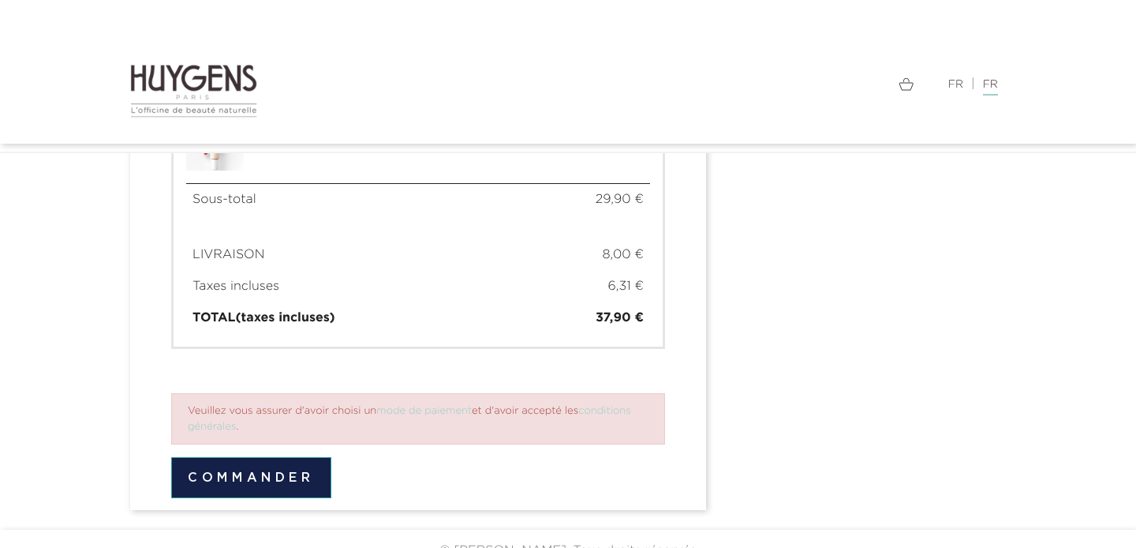
scroll to position [1209, 0]
click at [240, 458] on button "Commander" at bounding box center [251, 478] width 160 height 41
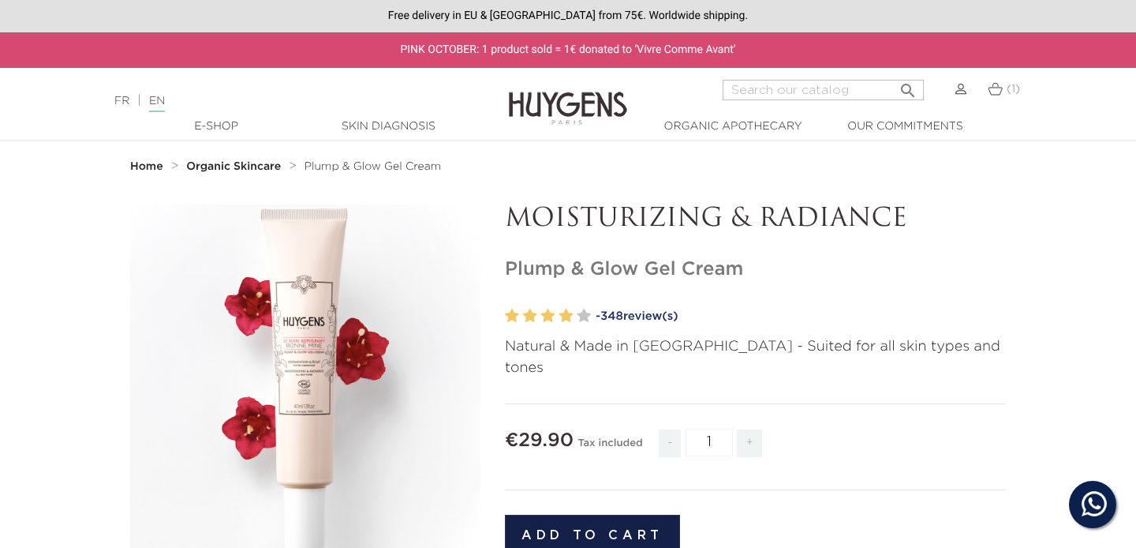
click at [994, 90] on img at bounding box center [995, 88] width 15 height 13
